Goal: Information Seeking & Learning: Learn about a topic

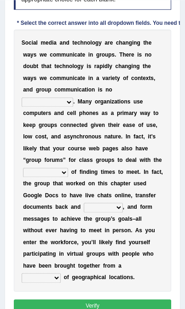
scroll to position [206, 0]
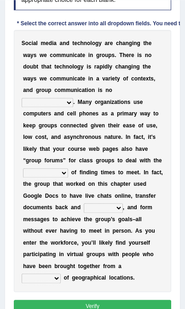
click at [60, 123] on div "S o c i a l m e d i a a n d t e c h n o l o g y a r e c h a n g i n g t h e w a…" at bounding box center [93, 161] width 158 height 262
click at [69, 107] on select "exception exemplification extradition excursion" at bounding box center [47, 102] width 51 height 9
select select "extradition"
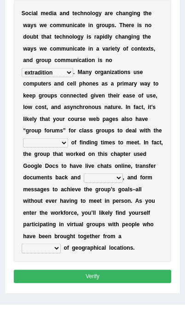
scroll to position [236, 0]
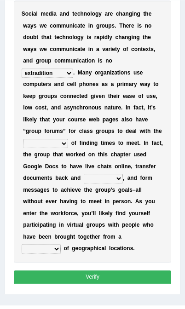
click at [42, 78] on select "exception exemplification extradition excursion" at bounding box center [47, 72] width 51 height 9
click at [57, 148] on select "localities liabilities complexities causalities" at bounding box center [45, 143] width 45 height 9
click at [56, 148] on select "localities liabilities complexities causalities" at bounding box center [45, 143] width 45 height 9
select select "complexities"
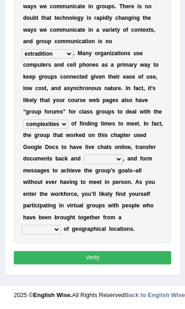
scroll to position [310, 0]
click at [84, 159] on select "fill forth toward beyond" at bounding box center [103, 158] width 39 height 9
select select "forth"
click at [99, 260] on button "Verify" at bounding box center [93, 257] width 158 height 13
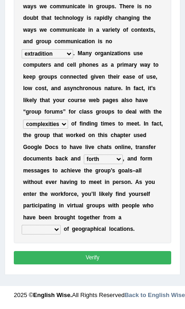
click at [54, 229] on select "form variety kind variation" at bounding box center [41, 229] width 39 height 9
click at [50, 229] on select "form variety kind variation" at bounding box center [41, 229] width 39 height 9
select select "variety"
click at [90, 260] on button "Verify" at bounding box center [93, 257] width 158 height 13
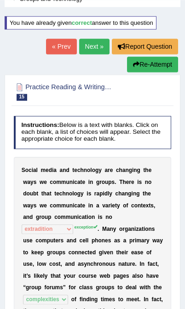
scroll to position [51, 0]
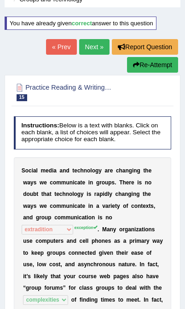
click at [157, 65] on button "Re-Attempt" at bounding box center [152, 65] width 51 height 16
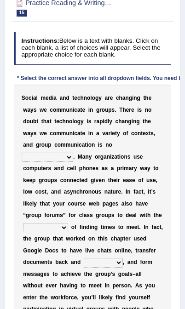
scroll to position [156, 0]
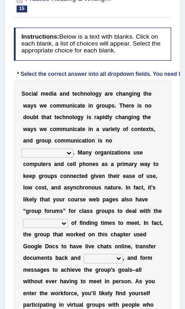
click at [63, 158] on select "exception exemplification extradition excursion" at bounding box center [47, 152] width 51 height 9
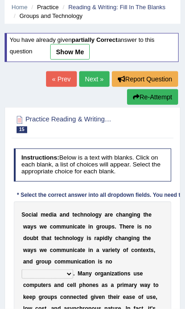
scroll to position [0, 0]
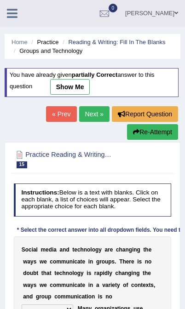
click at [96, 111] on link "Next »" at bounding box center [94, 114] width 30 height 16
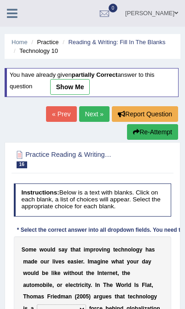
click at [74, 85] on link "show me" at bounding box center [70, 87] width 40 height 16
select select "driving"
select select "perceptions"
select select "advantage"
select select "exert"
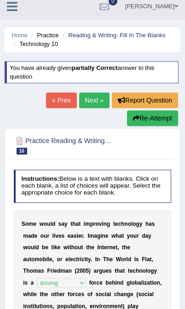
scroll to position [8, 0]
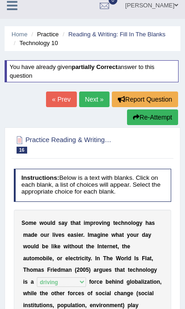
click at [153, 116] on button "Re-Attempt" at bounding box center [152, 117] width 51 height 16
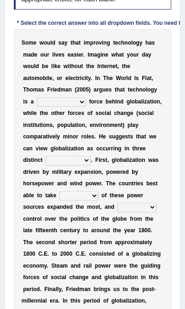
scroll to position [206, 0]
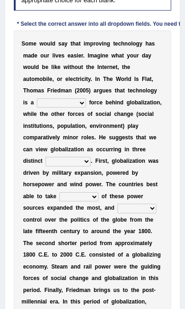
click at [65, 107] on select "driving demeaning distinguishing demanding" at bounding box center [61, 102] width 49 height 9
select select "demanding"
click at [62, 107] on select "driving demeaning distinguishing demanding" at bounding box center [61, 102] width 49 height 9
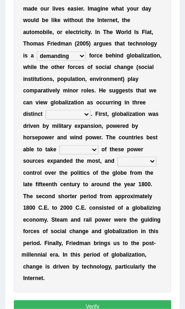
scroll to position [254, 0]
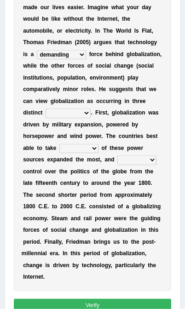
click at [58, 118] on select "periods periodicals perspectives perceptions" at bounding box center [67, 112] width 45 height 9
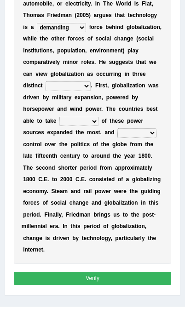
scroll to position [281, 0]
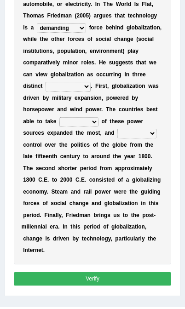
click at [58, 91] on select "periods periodicals perspectives perceptions" at bounding box center [67, 86] width 45 height 9
select select "periods"
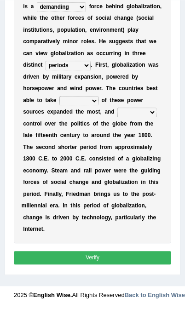
scroll to position [319, 0]
click at [98, 105] on select "action advantage account care" at bounding box center [78, 100] width 39 height 9
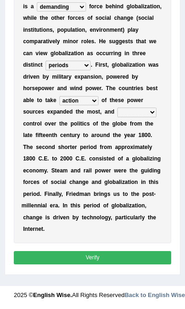
select select "advantage"
click at [117, 117] on select "exist extract exert expect" at bounding box center [136, 111] width 39 height 9
select select "exert"
click at [117, 117] on select "exist extract exert expect" at bounding box center [136, 111] width 39 height 9
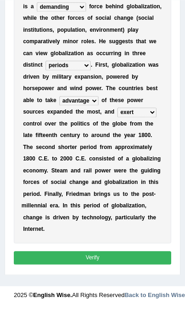
scroll to position [322, 0]
click at [117, 264] on button "Verify" at bounding box center [93, 257] width 158 height 13
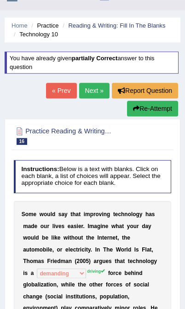
scroll to position [16, 0]
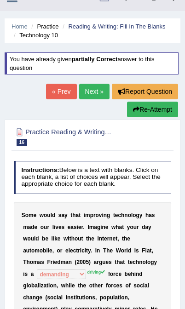
click at [95, 89] on link "Next »" at bounding box center [94, 92] width 30 height 16
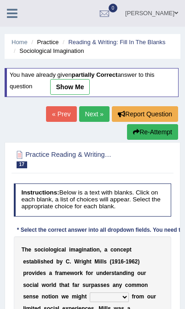
click at [157, 131] on button "Re-Attempt" at bounding box center [152, 132] width 51 height 16
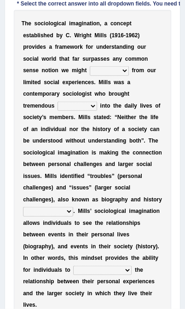
scroll to position [226, 0]
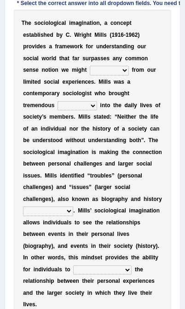
click at [90, 75] on select "depart derive describe deprive" at bounding box center [109, 70] width 39 height 9
select select "derive"
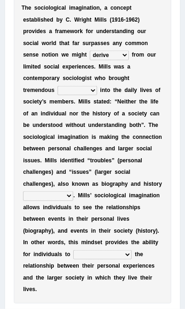
click at [57, 95] on select "sight insight comment interaction" at bounding box center [77, 90] width 40 height 9
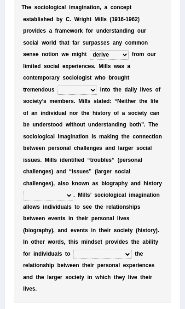
click at [57, 95] on select "sight insight comment interaction" at bounding box center [77, 89] width 40 height 9
select select "insight"
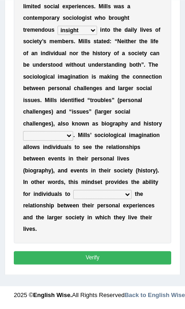
scroll to position [342, 0]
click at [73, 136] on select "accordingly collectively respectively spontaneously" at bounding box center [48, 135] width 50 height 9
select select "accordingly"
click at [73, 199] on select "commercialize capitalize realize compartmentalize" at bounding box center [102, 194] width 58 height 9
select select "commercialize"
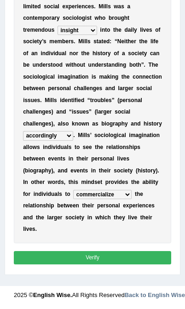
click at [103, 264] on button "Verify" at bounding box center [93, 257] width 158 height 13
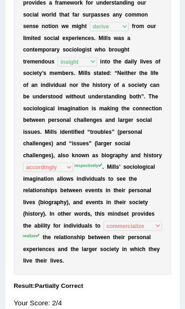
scroll to position [252, 0]
